Goal: Check status: Check status

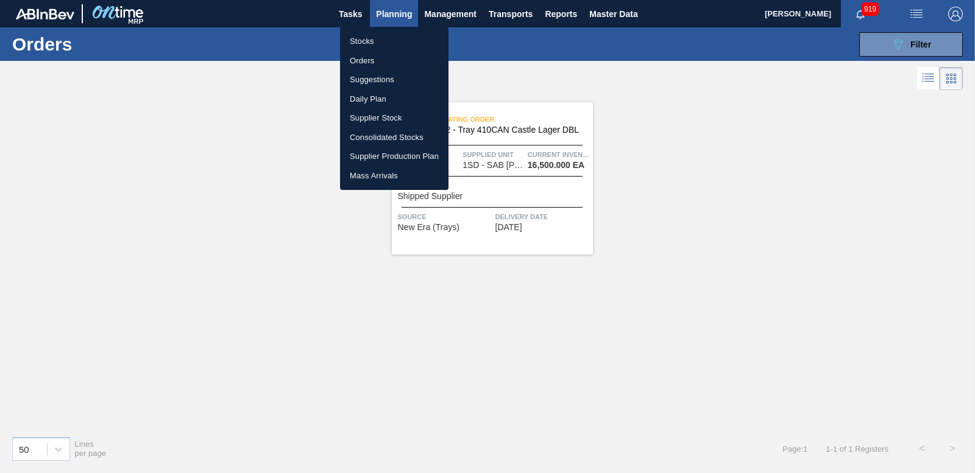
click at [361, 54] on li "Orders" at bounding box center [394, 60] width 108 height 19
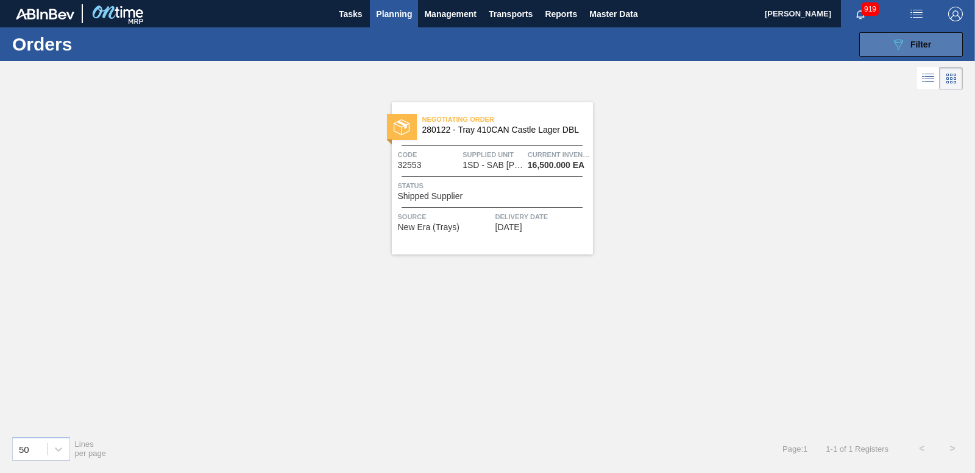
drag, startPoint x: 856, startPoint y: 47, endPoint x: 868, endPoint y: 46, distance: 12.2
click at [857, 47] on div "089F7B8B-B2A5-4AFE-B5C0-19BA573D28AC Filter Portal Order Code × 32553 PO SAP Co…" at bounding box center [579, 44] width 780 height 37
click at [875, 46] on button "089F7B8B-B2A5-4AFE-B5C0-19BA573D28AC Filter" at bounding box center [911, 44] width 104 height 24
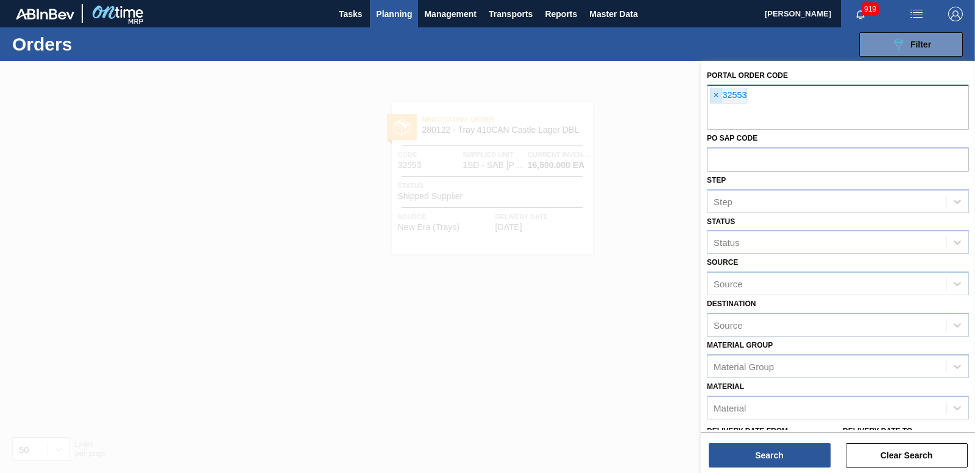
click at [711, 95] on span "×" at bounding box center [717, 95] width 12 height 15
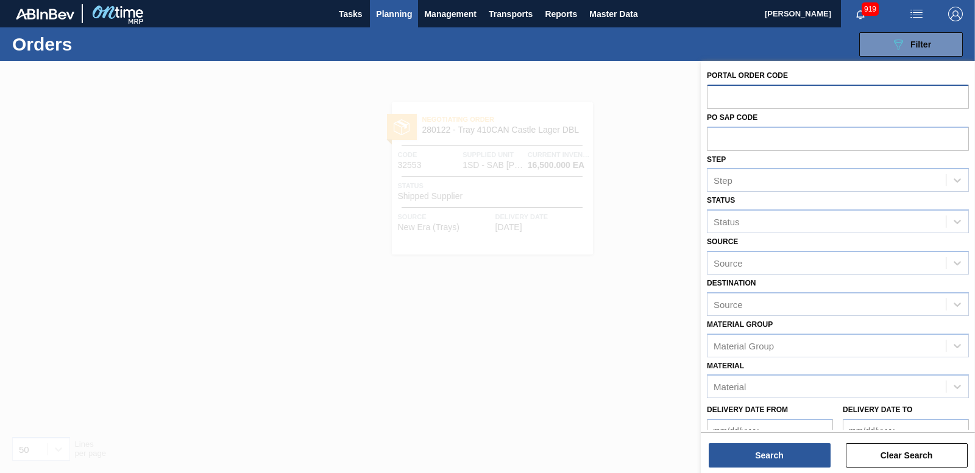
paste input "32553"
type input "32553"
click at [815, 451] on button "Search" at bounding box center [770, 456] width 122 height 24
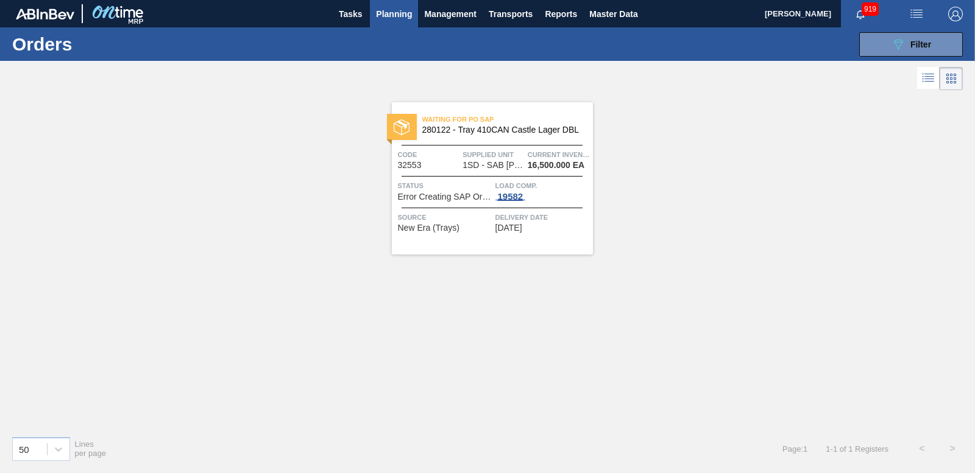
click at [513, 202] on div "19582" at bounding box center [510, 197] width 30 height 10
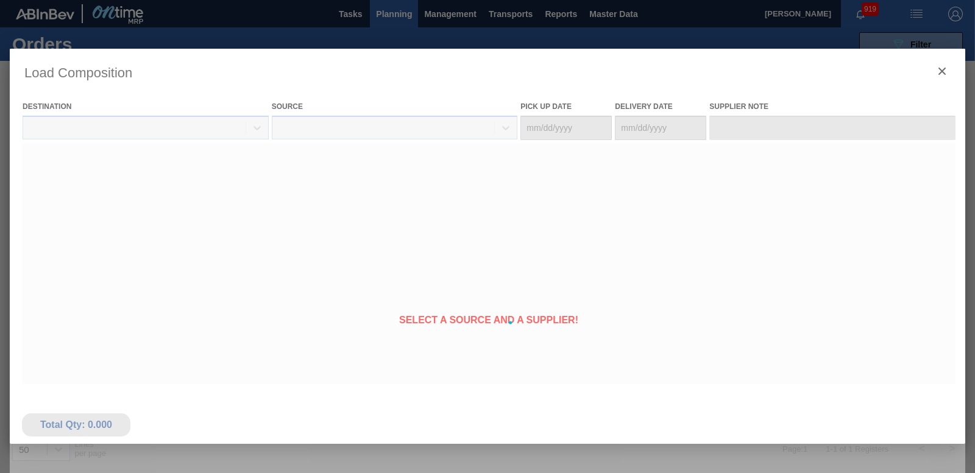
type Date "[DATE]"
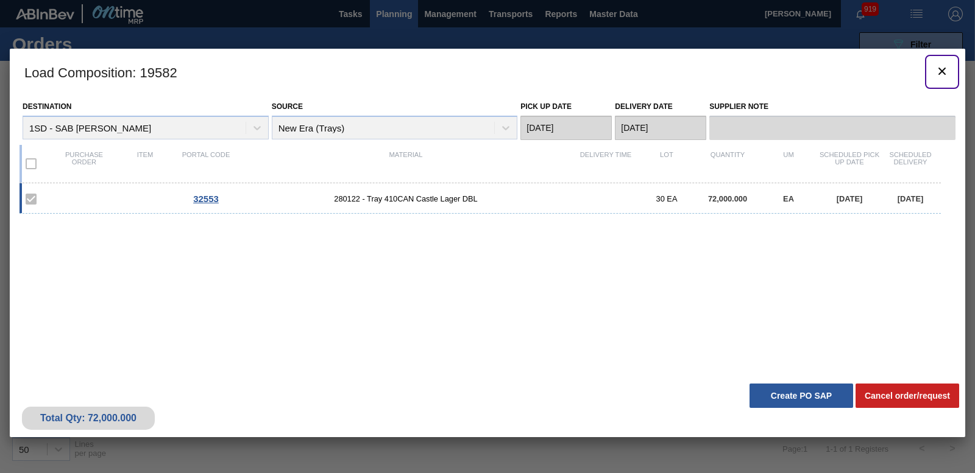
click at [954, 69] on button "botão de ícone" at bounding box center [941, 71] width 29 height 29
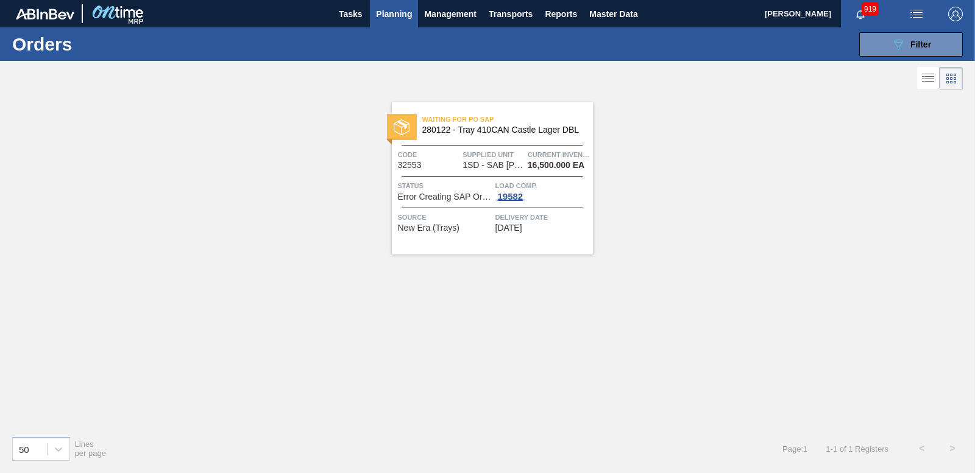
click at [514, 196] on div "19582" at bounding box center [510, 197] width 30 height 10
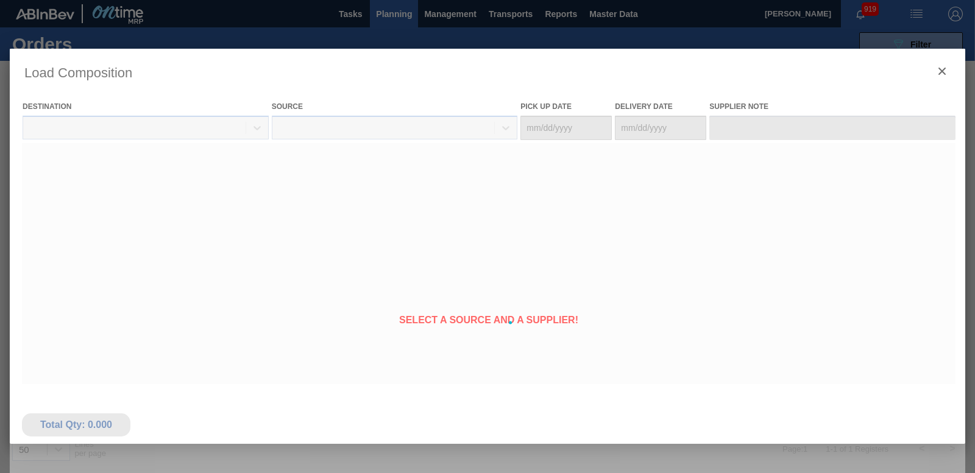
type Date "[DATE]"
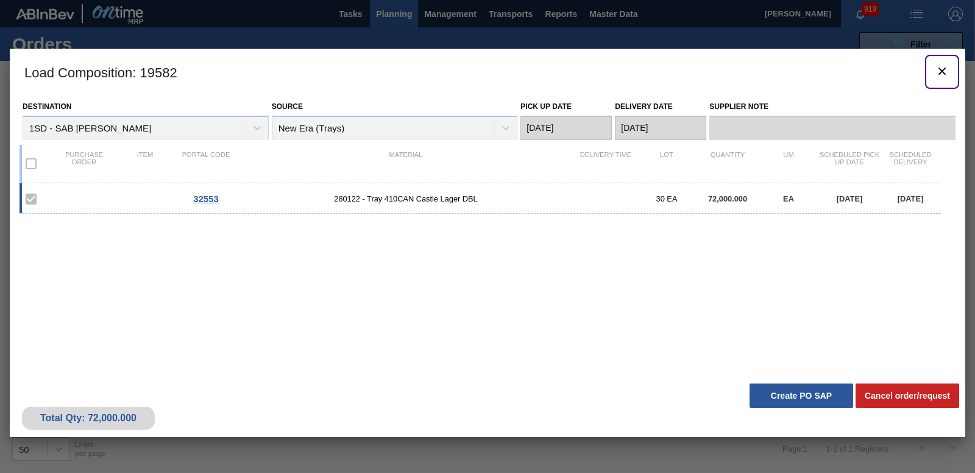
click at [934, 70] on button "botão de ícone" at bounding box center [941, 71] width 29 height 29
